Goal: Task Accomplishment & Management: Manage account settings

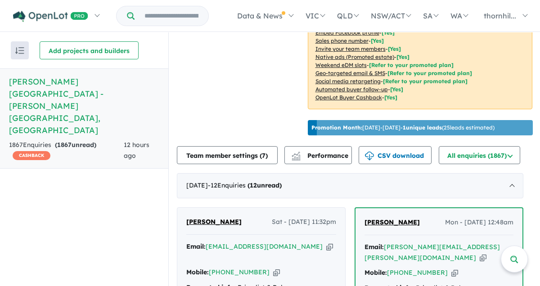
scroll to position [249, 0]
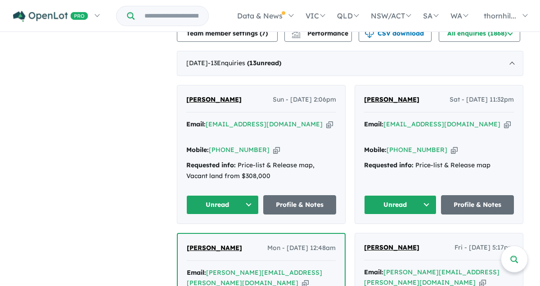
scroll to position [374, 0]
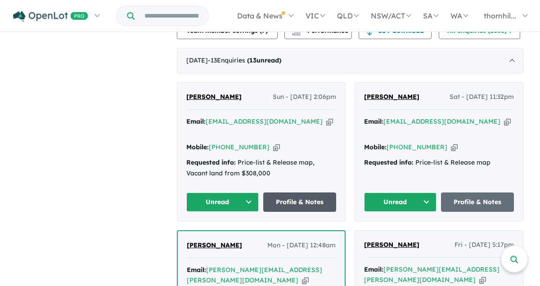
click at [290, 193] on link "Profile & Notes" at bounding box center [299, 202] width 73 height 19
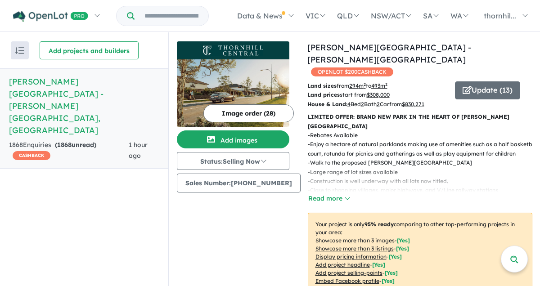
scroll to position [1, 0]
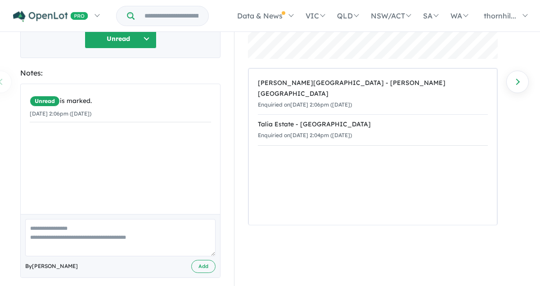
scroll to position [143, 0]
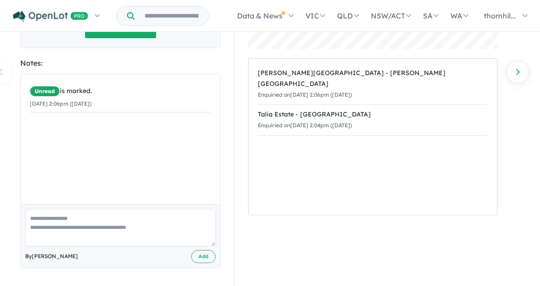
click at [87, 220] on textarea at bounding box center [120, 227] width 190 height 37
paste textarea "**********"
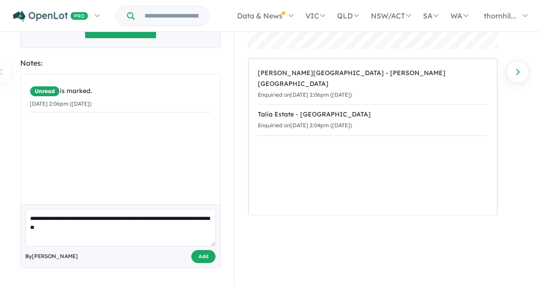
type textarea "**********"
click at [206, 258] on button "Add" at bounding box center [203, 256] width 24 height 13
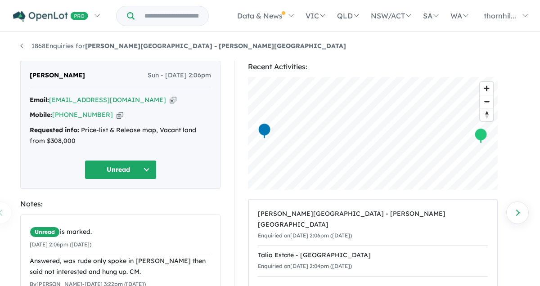
scroll to position [0, 0]
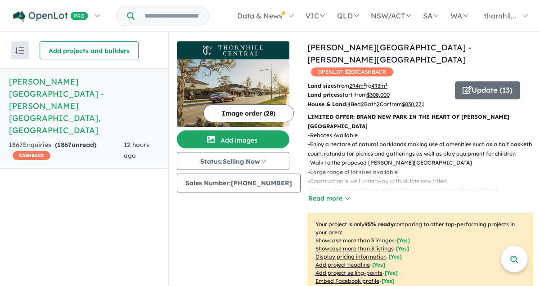
scroll to position [335, 0]
